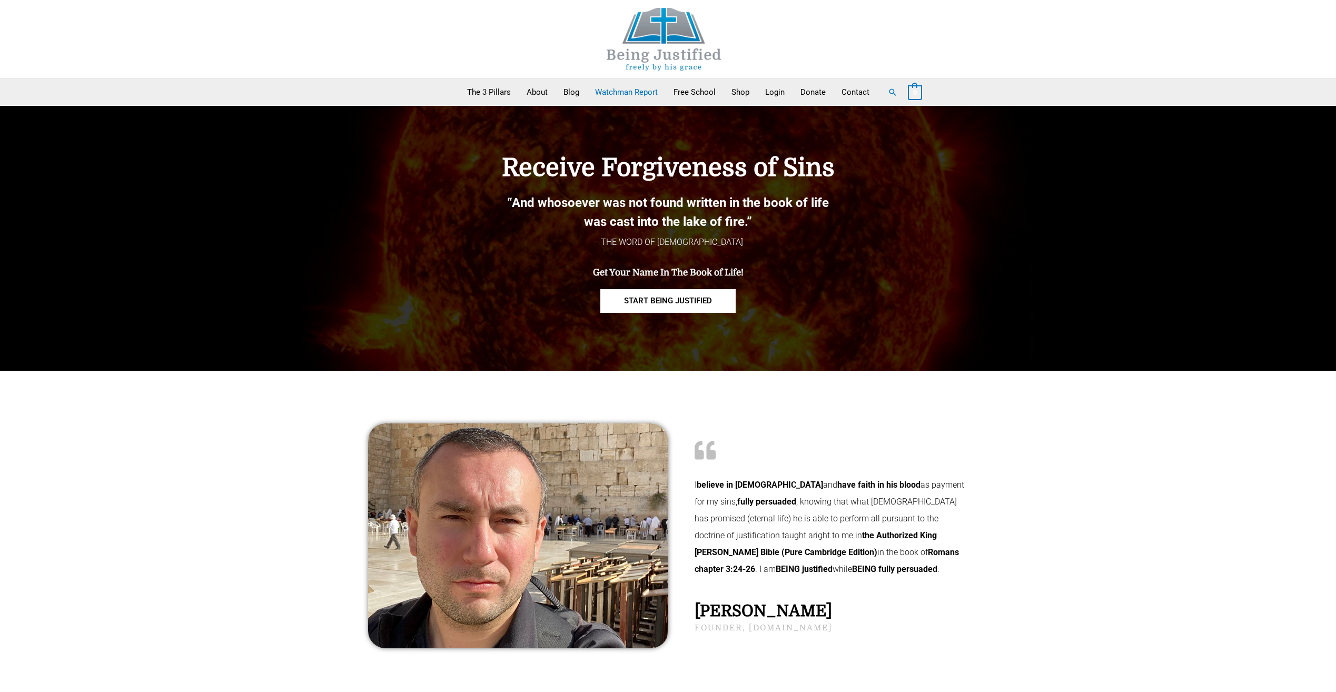
click at [639, 93] on link "Watchman Report" at bounding box center [626, 92] width 78 height 26
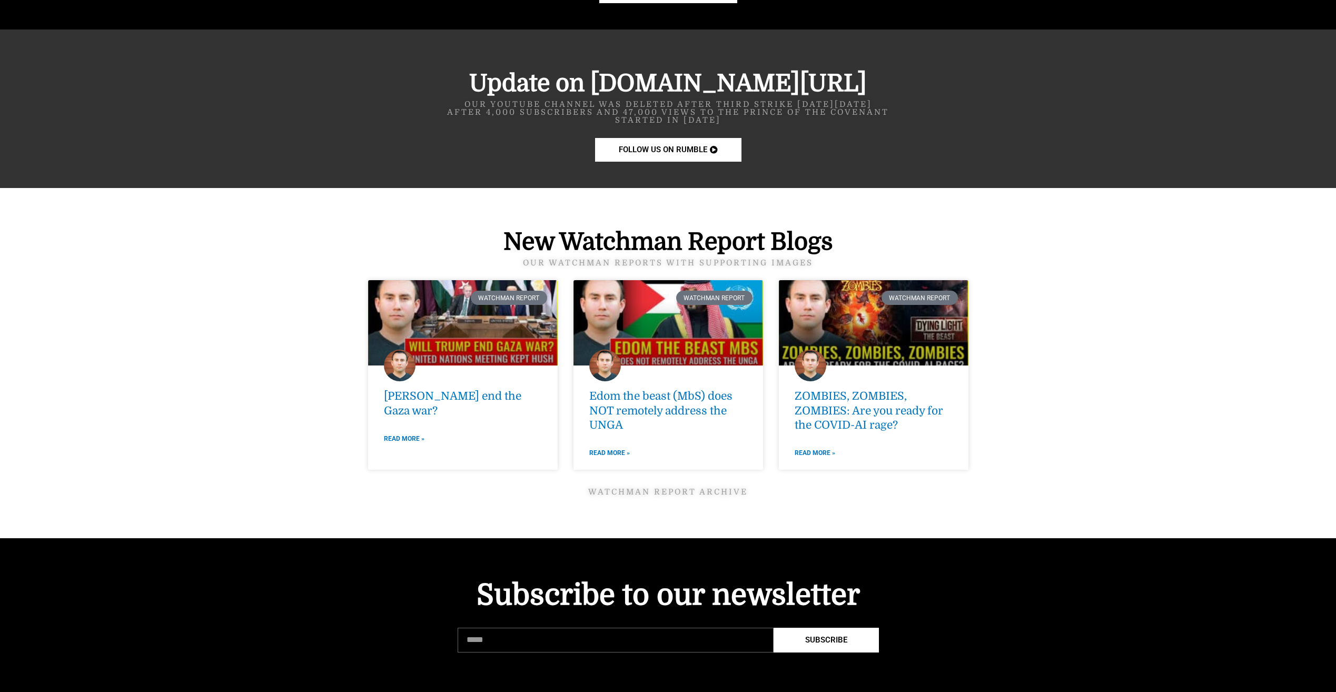
scroll to position [1369, 0]
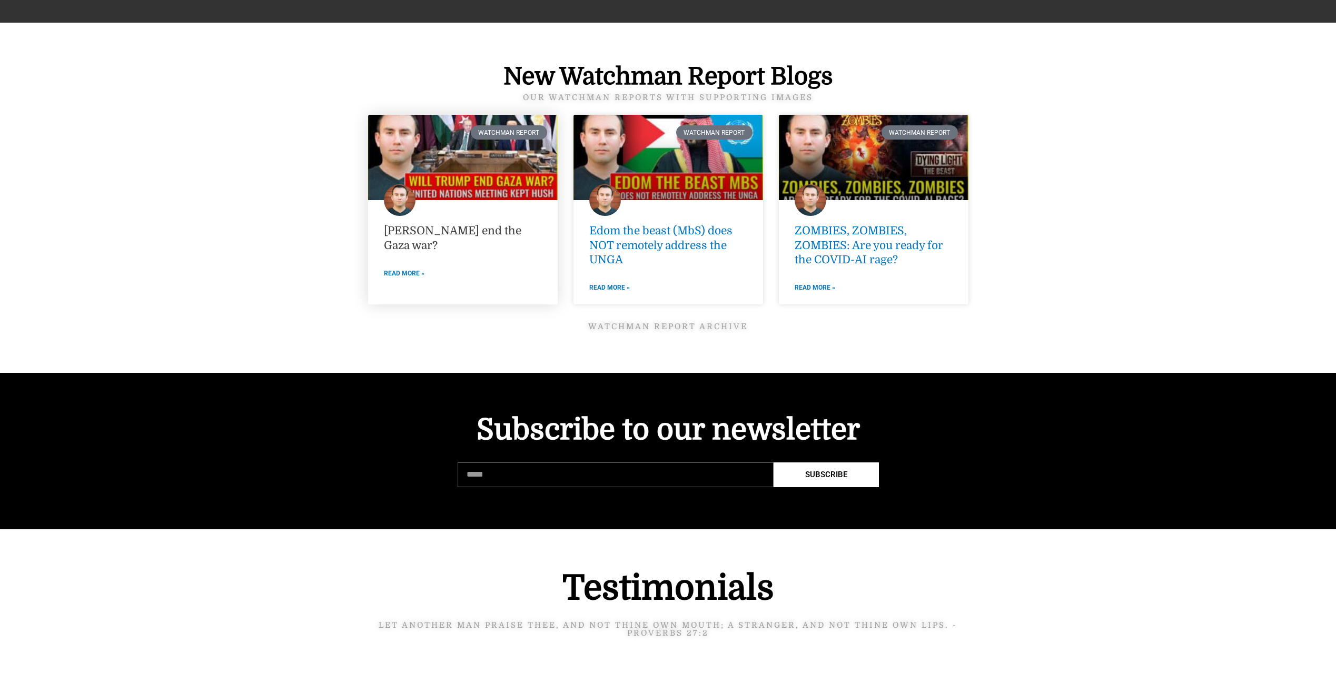
click at [481, 230] on link "[PERSON_NAME] end the Gaza war?" at bounding box center [452, 237] width 137 height 27
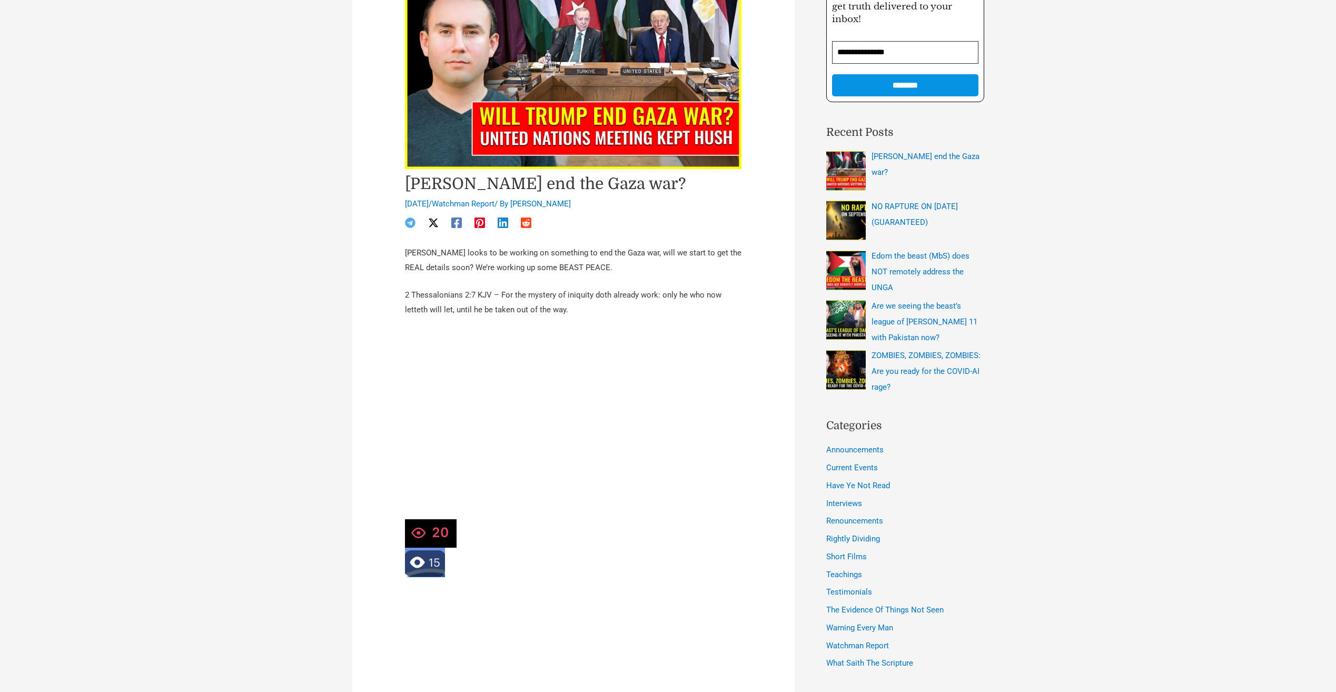
scroll to position [53, 0]
